Goal: Information Seeking & Learning: Find specific fact

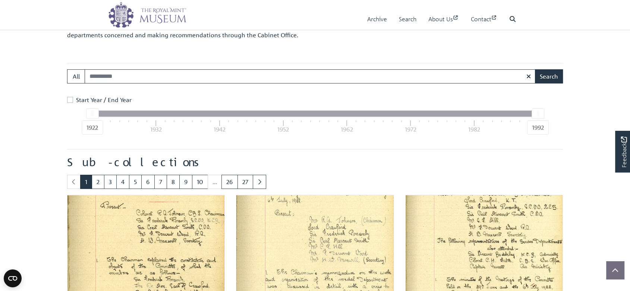
scroll to position [207, 0]
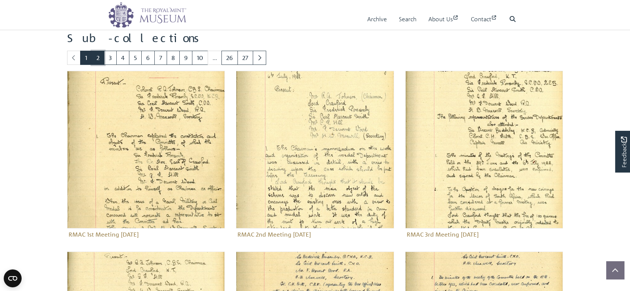
click at [101, 56] on link "2" at bounding box center [98, 58] width 13 height 14
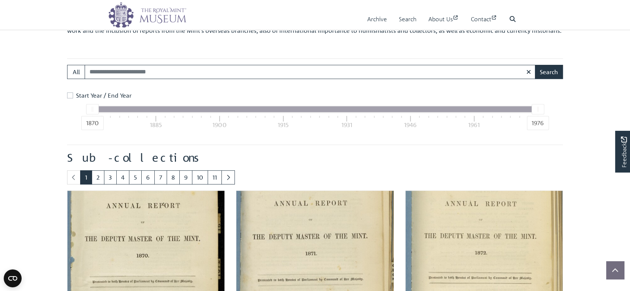
scroll to position [338, 0]
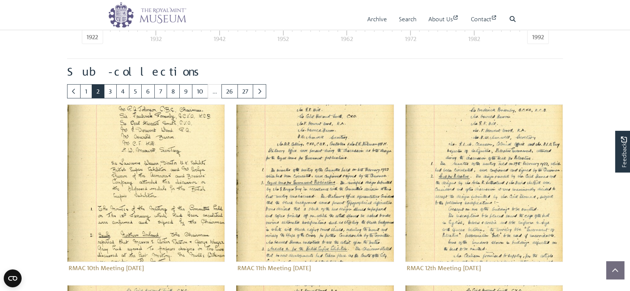
scroll to position [331, 0]
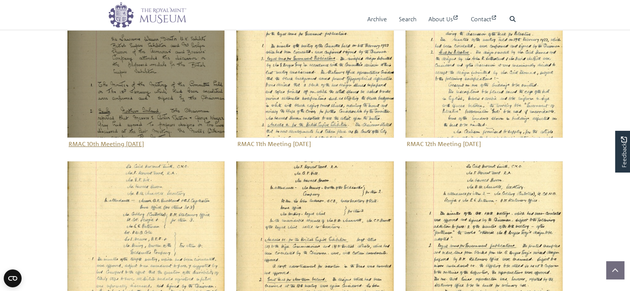
click at [154, 109] on img "Sub-collection" at bounding box center [146, 59] width 158 height 158
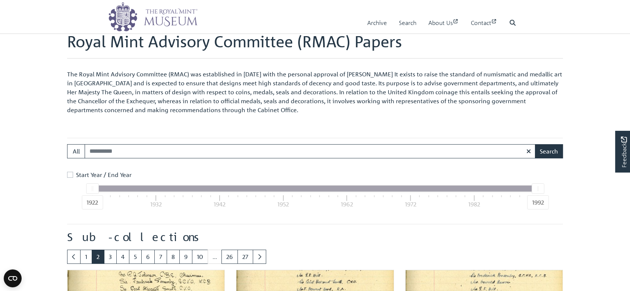
scroll to position [0, 0]
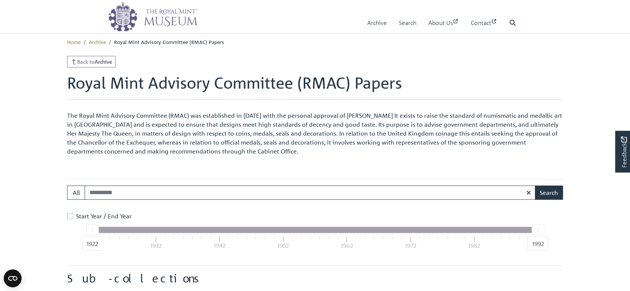
click at [534, 245] on div "1992" at bounding box center [538, 244] width 22 height 14
click at [76, 214] on label "Start Year / End Year" at bounding box center [104, 216] width 56 height 9
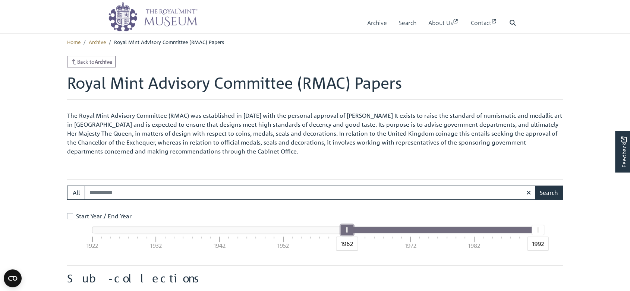
drag, startPoint x: 92, startPoint y: 231, endPoint x: 345, endPoint y: 236, distance: 253.2
click at [345, 235] on div "1962" at bounding box center [346, 230] width 13 height 10
click at [554, 194] on button "Search" at bounding box center [549, 193] width 28 height 14
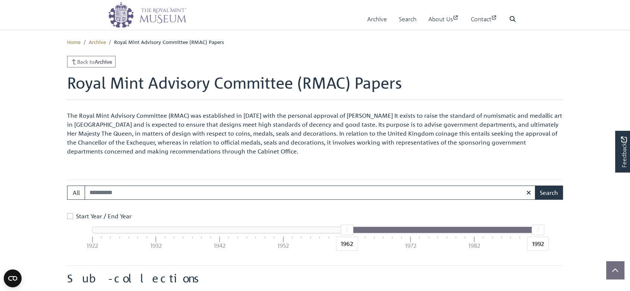
scroll to position [41, 0]
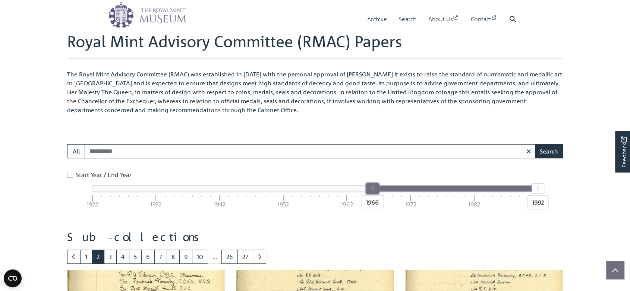
drag, startPoint x: 345, startPoint y: 186, endPoint x: 371, endPoint y: 188, distance: 25.8
click at [371, 188] on div at bounding box center [373, 189] width 12 height 10
click at [551, 148] on button "Search" at bounding box center [549, 151] width 28 height 14
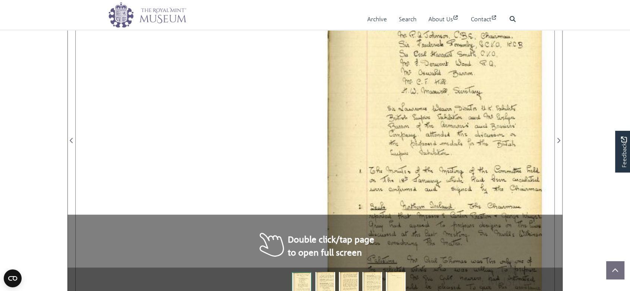
scroll to position [248, 0]
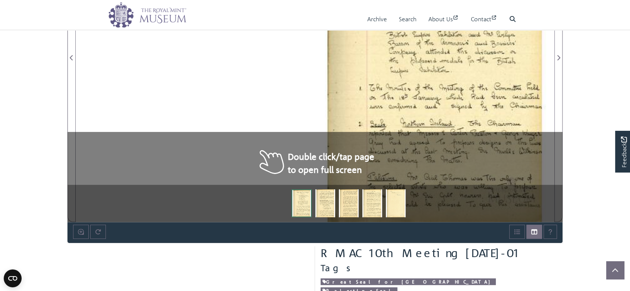
click at [331, 162] on div at bounding box center [434, 53] width 239 height 339
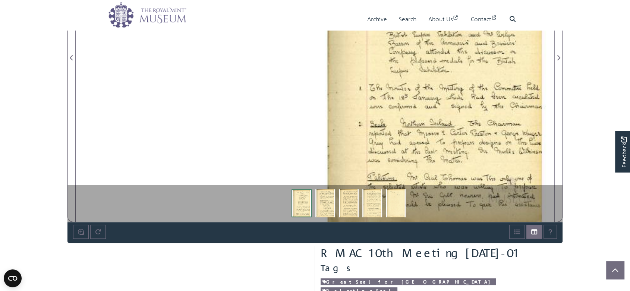
drag, startPoint x: 459, startPoint y: 104, endPoint x: 343, endPoint y: 125, distance: 117.8
click at [343, 117] on div at bounding box center [434, 53] width 239 height 339
click at [330, 212] on img at bounding box center [325, 203] width 20 height 28
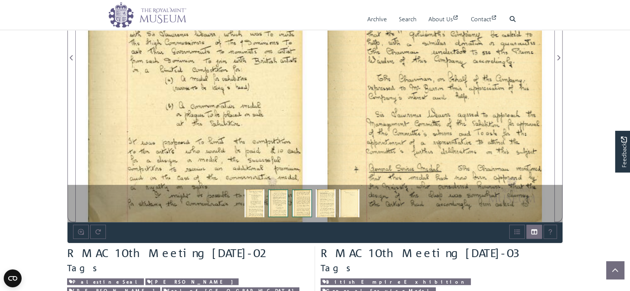
click at [345, 206] on img at bounding box center [349, 203] width 20 height 28
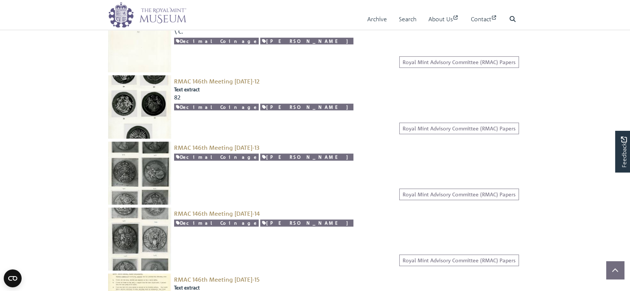
scroll to position [580, 0]
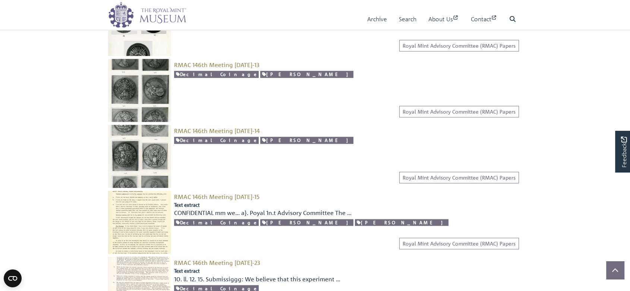
click at [119, 87] on img at bounding box center [139, 90] width 63 height 63
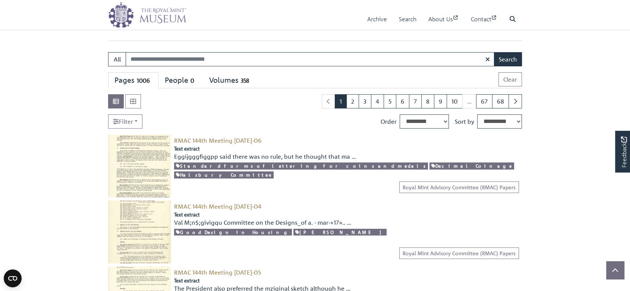
scroll to position [0, 0]
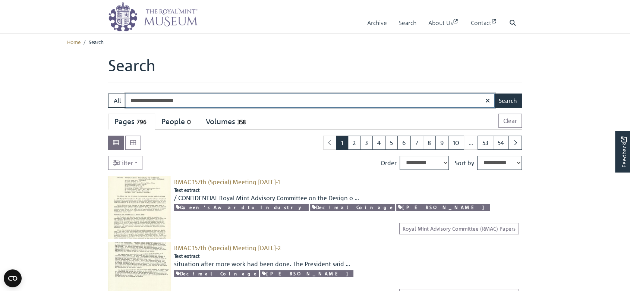
type input "**********"
click at [494, 94] on button "Search" at bounding box center [508, 101] width 28 height 14
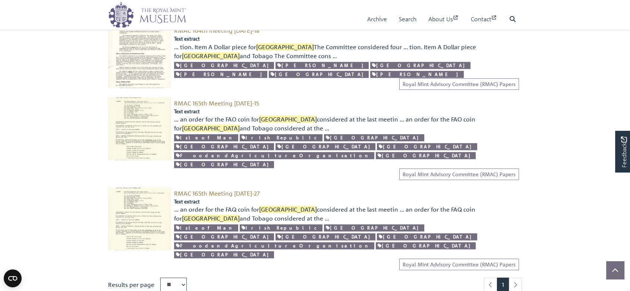
scroll to position [124, 0]
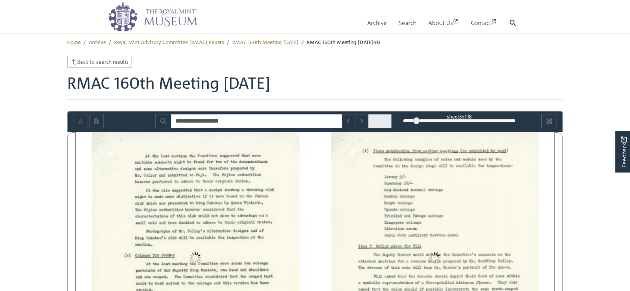
type input "**********"
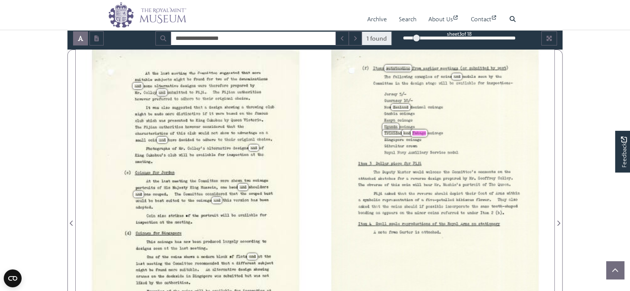
scroll to position [166, 0]
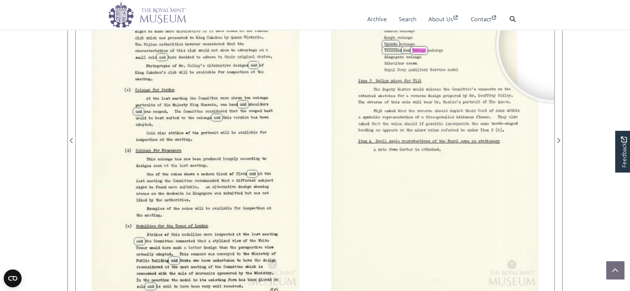
drag, startPoint x: 598, startPoint y: 45, endPoint x: 585, endPoint y: 47, distance: 12.5
click at [598, 45] on body "Menu Archive Search About Us Contact" at bounding box center [315, 256] width 630 height 845
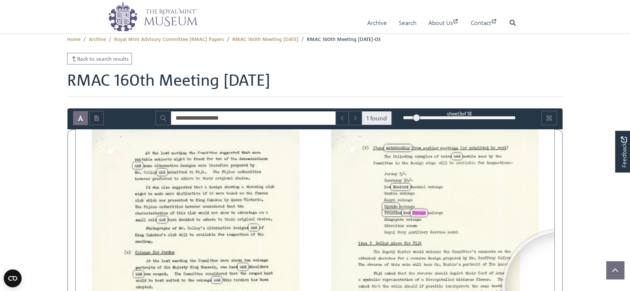
scroll to position [0, 0]
